Goal: Task Accomplishment & Management: Manage account settings

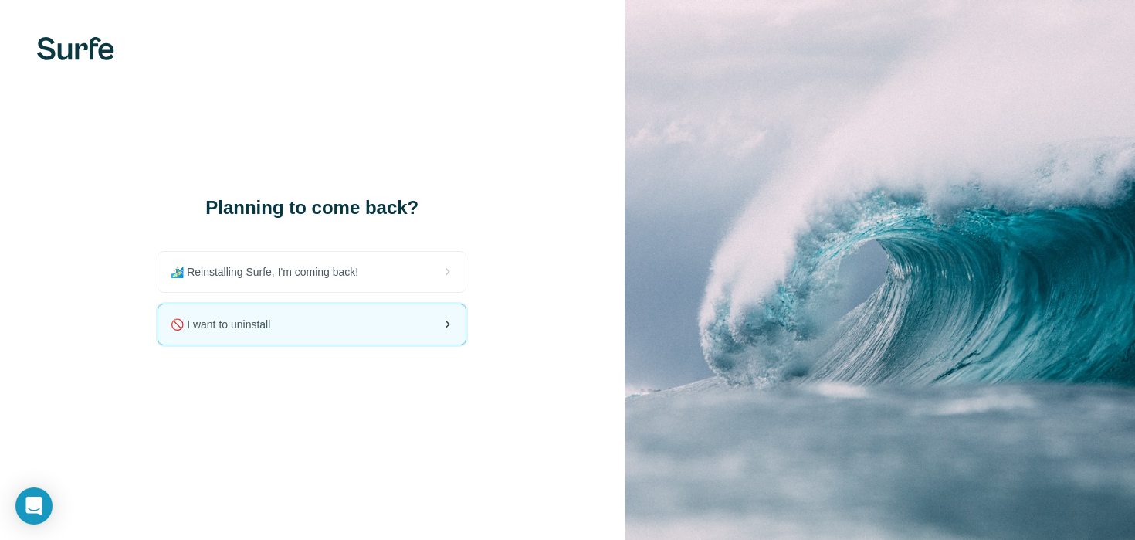
click at [350, 323] on div "🚫 I want to uninstall" at bounding box center [311, 324] width 307 height 40
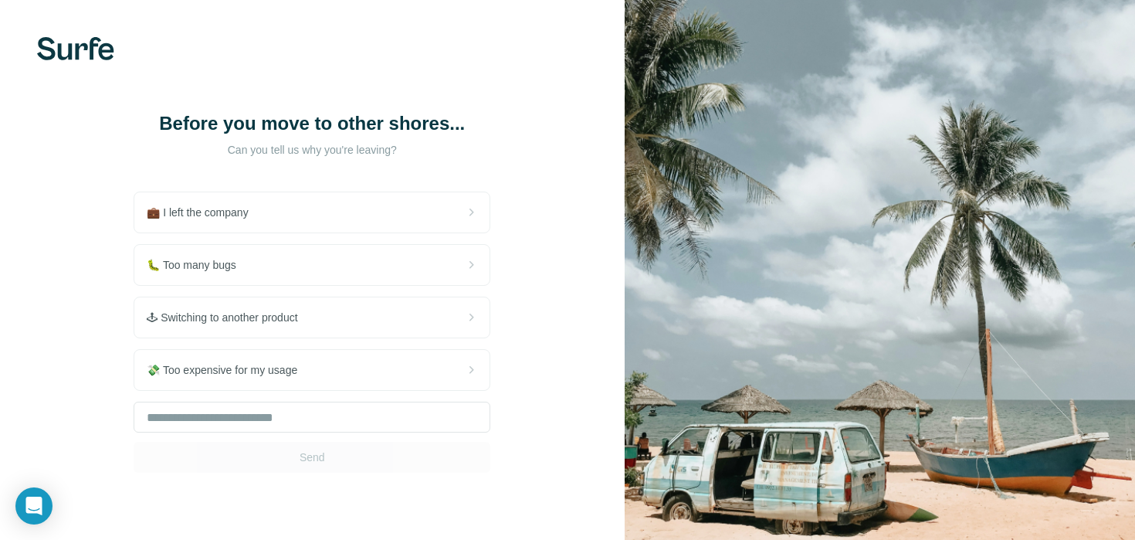
click at [330, 439] on div "Send" at bounding box center [312, 437] width 357 height 71
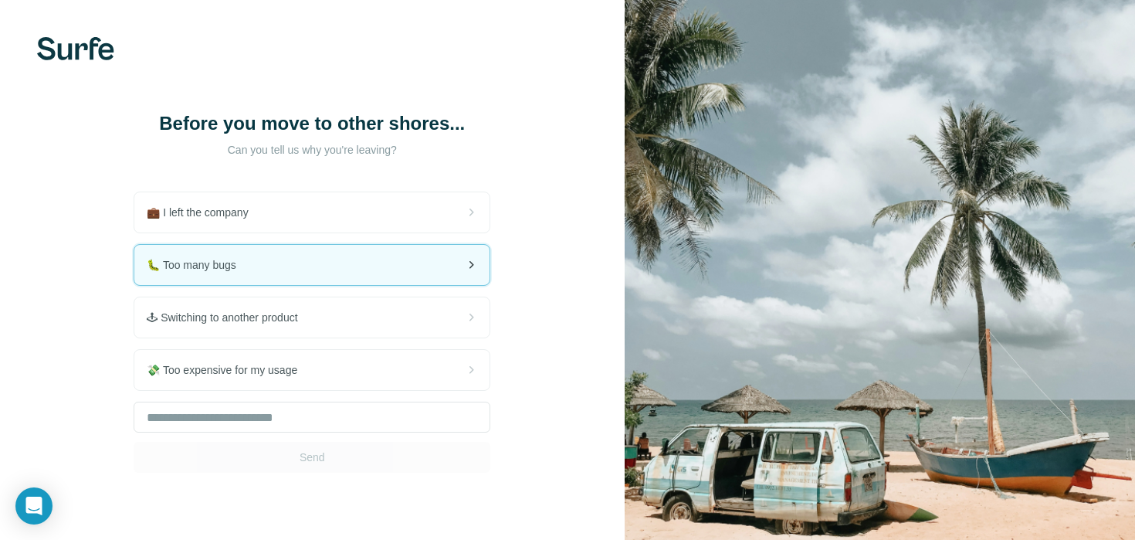
click at [307, 266] on div "🐛 Too many bugs" at bounding box center [311, 265] width 355 height 40
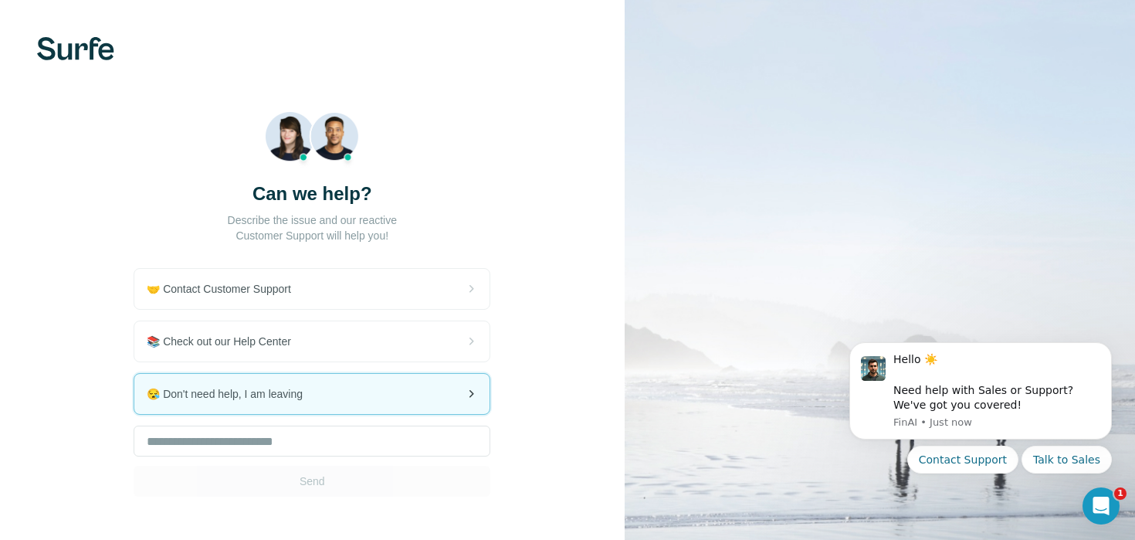
click at [342, 392] on div "😪 Don't need help, I am leaving" at bounding box center [311, 394] width 355 height 40
